Goal: Transaction & Acquisition: Download file/media

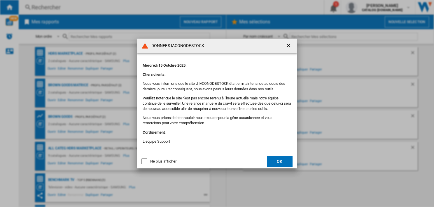
click at [271, 159] on button "OK" at bounding box center [280, 161] width 26 height 11
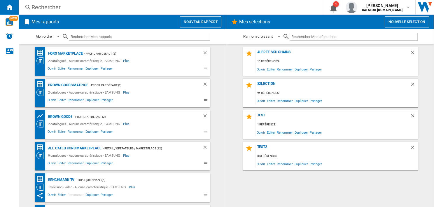
scroll to position [121, 0]
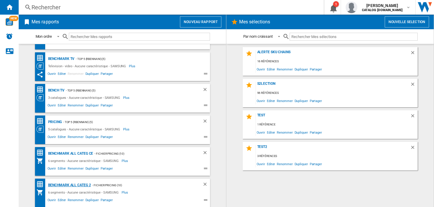
click at [71, 184] on div "Benchmark All Categ 2" at bounding box center [69, 184] width 44 height 7
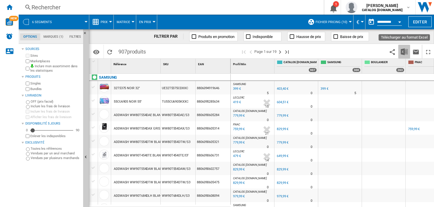
click at [405, 53] on img "Télécharger au format Excel" at bounding box center [404, 51] width 7 height 7
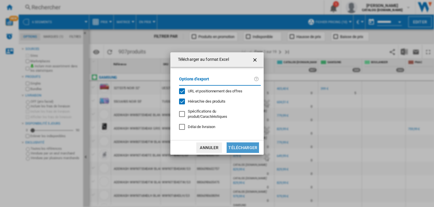
click at [250, 144] on button "Télécharger" at bounding box center [243, 147] width 32 height 11
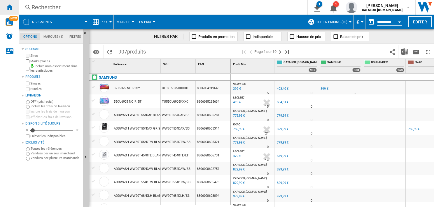
click at [6, 7] on ng-md-icon "Accueil" at bounding box center [9, 7] width 7 height 7
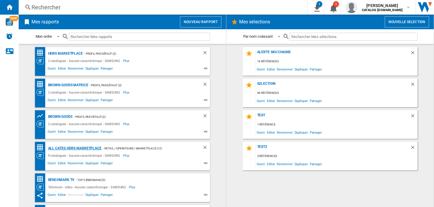
scroll to position [121, 0]
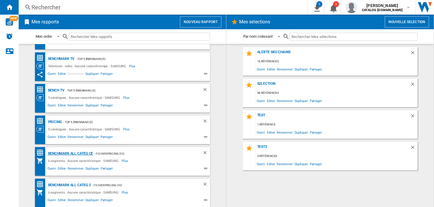
click at [58, 152] on div "Benchmark All Categ CE" at bounding box center [70, 153] width 47 height 7
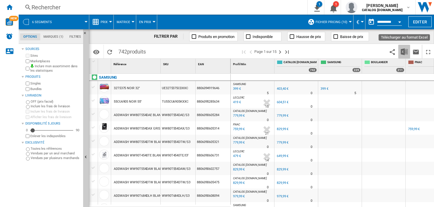
click at [408, 54] on img "Télécharger au format Excel" at bounding box center [404, 51] width 7 height 7
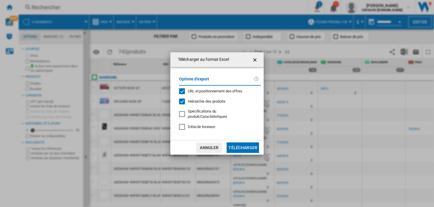
click at [247, 145] on button "Télécharger" at bounding box center [243, 147] width 32 height 11
